Goal: Browse casually

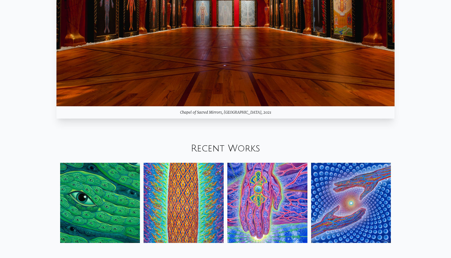
scroll to position [697, 0]
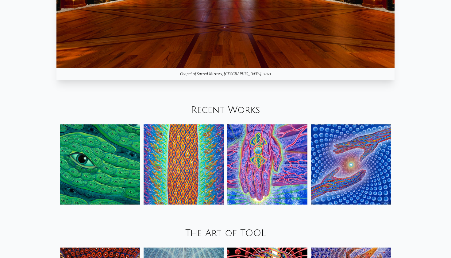
click at [258, 146] on img at bounding box center [267, 164] width 80 height 80
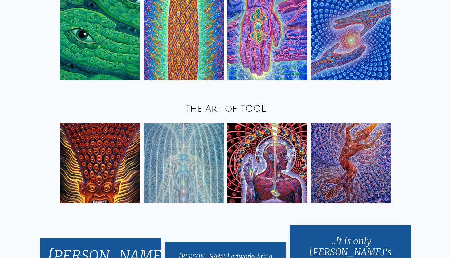
scroll to position [819, 0]
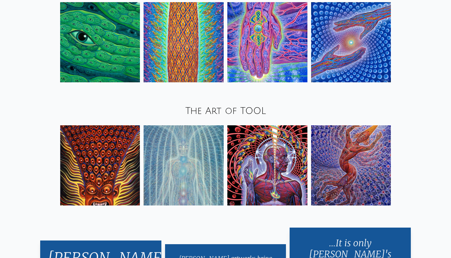
click at [292, 155] on img at bounding box center [267, 165] width 80 height 80
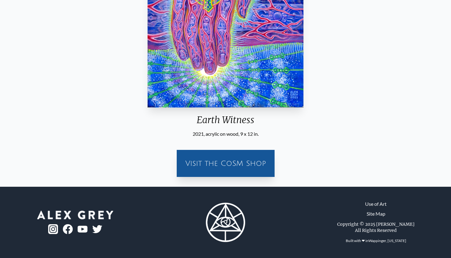
scroll to position [157, 0]
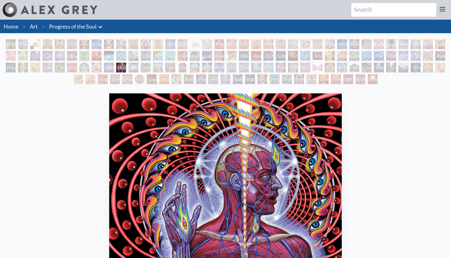
click at [368, 80] on div "White Light" at bounding box center [373, 79] width 10 height 10
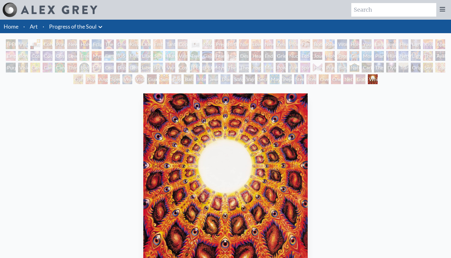
click at [361, 80] on div "Godself" at bounding box center [361, 79] width 10 height 10
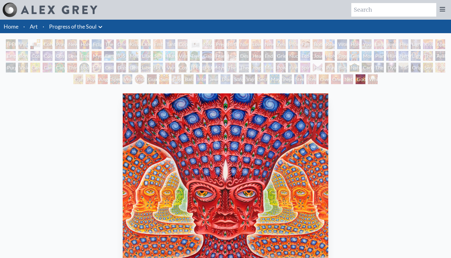
click at [343, 80] on div "Net of Being" at bounding box center [348, 79] width 10 height 10
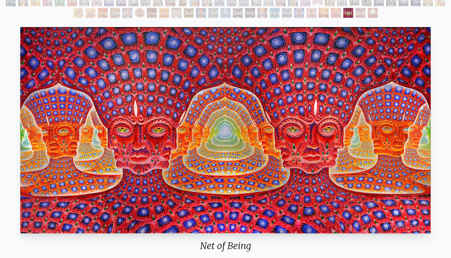
scroll to position [78, 0]
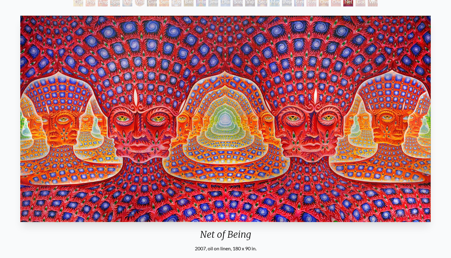
click at [355, 115] on img "131 / 133" at bounding box center [225, 119] width 410 height 206
